Goal: Task Accomplishment & Management: Manage account settings

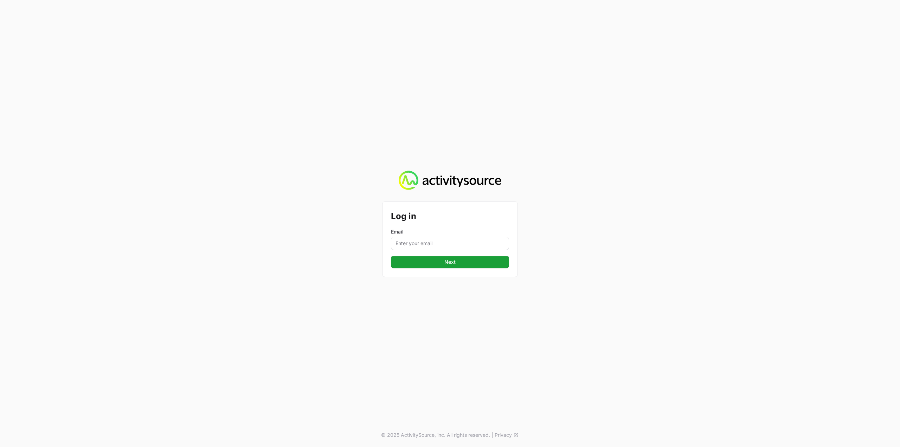
click at [436, 236] on div "Email" at bounding box center [450, 239] width 118 height 22
click at [437, 243] on input "Email" at bounding box center [450, 243] width 118 height 13
type input "[PERSON_NAME][EMAIL_ADDRESS][DOMAIN_NAME]"
click at [447, 261] on span "Next" at bounding box center [450, 262] width 110 height 8
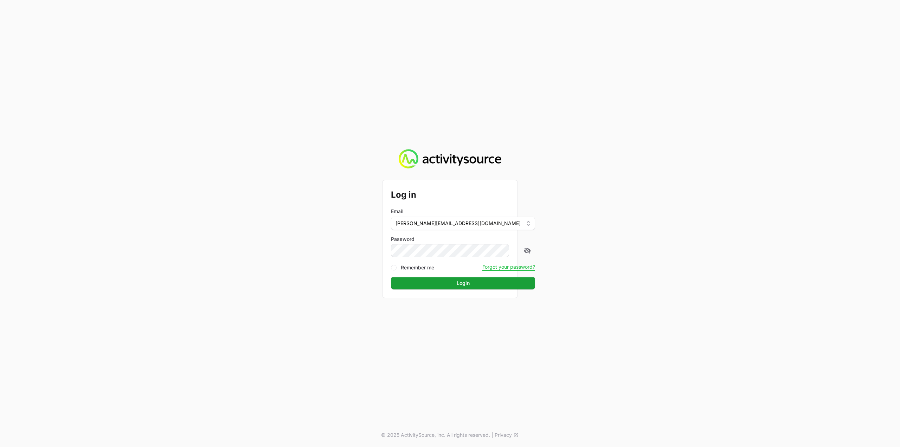
click at [449, 257] on form "Log in Email [PERSON_NAME][EMAIL_ADDRESS][DOMAIN_NAME] Password Remember me For…" at bounding box center [450, 238] width 118 height 101
click at [453, 280] on span "Login" at bounding box center [463, 283] width 136 height 8
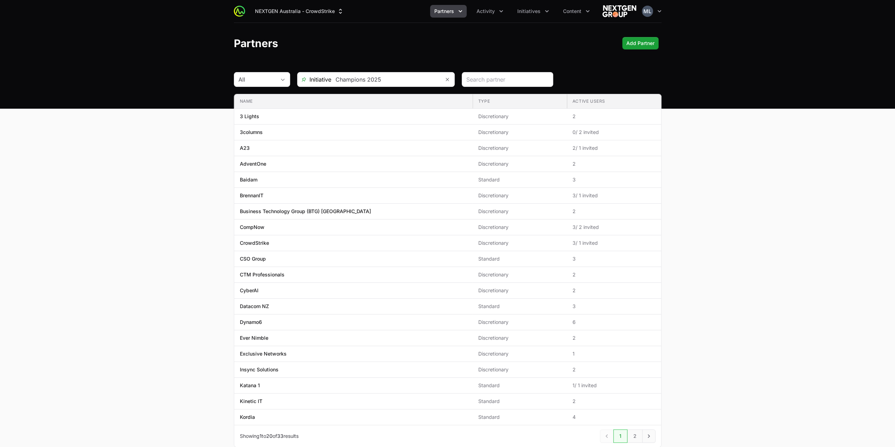
click at [466, 11] on button "Partners" at bounding box center [448, 11] width 37 height 13
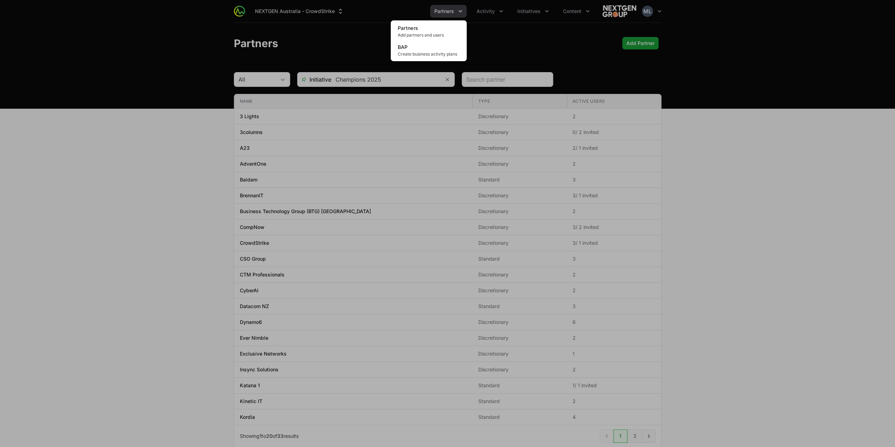
click at [490, 12] on div "Partners menu" at bounding box center [447, 223] width 895 height 447
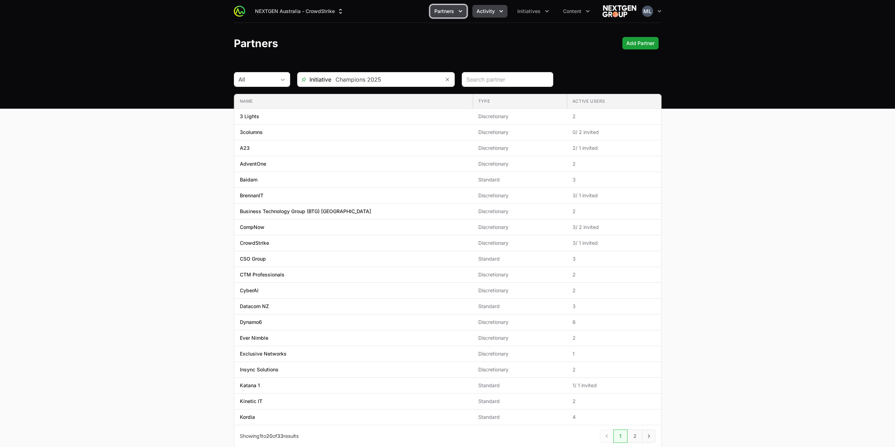
click at [493, 13] on span "Activity" at bounding box center [485, 11] width 18 height 7
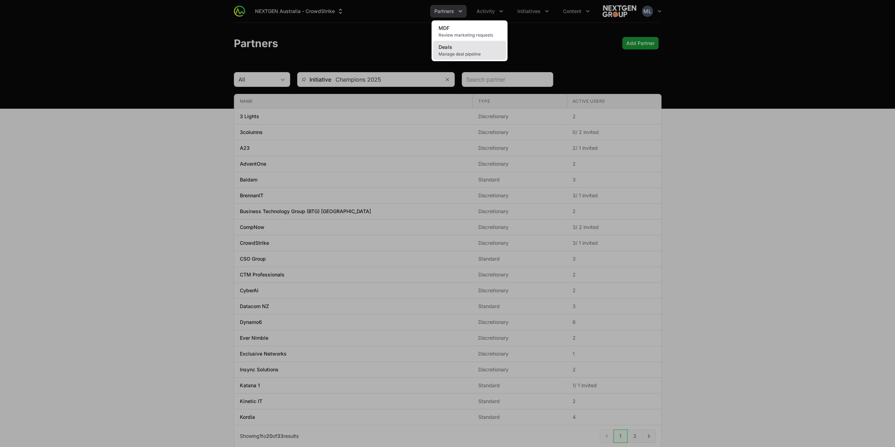
click at [479, 48] on link "Deals Manage deal pipeline" at bounding box center [469, 50] width 73 height 19
